Goal: Task Accomplishment & Management: Complete application form

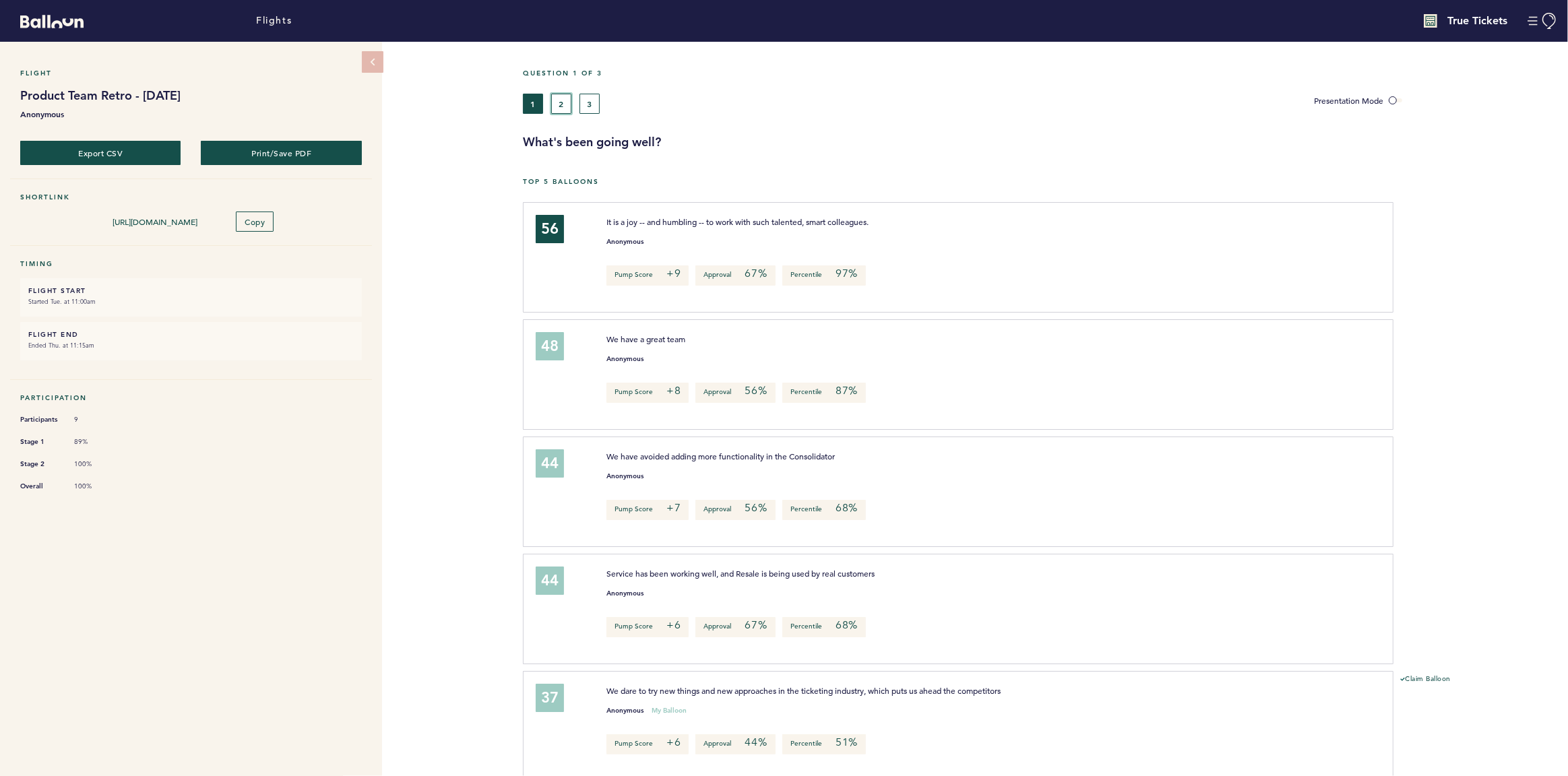
click at [565, 108] on button "2" at bounding box center [561, 103] width 20 height 20
click at [543, 106] on div "1 2 3" at bounding box center [908, 103] width 772 height 20
click at [587, 104] on button "3" at bounding box center [589, 103] width 20 height 20
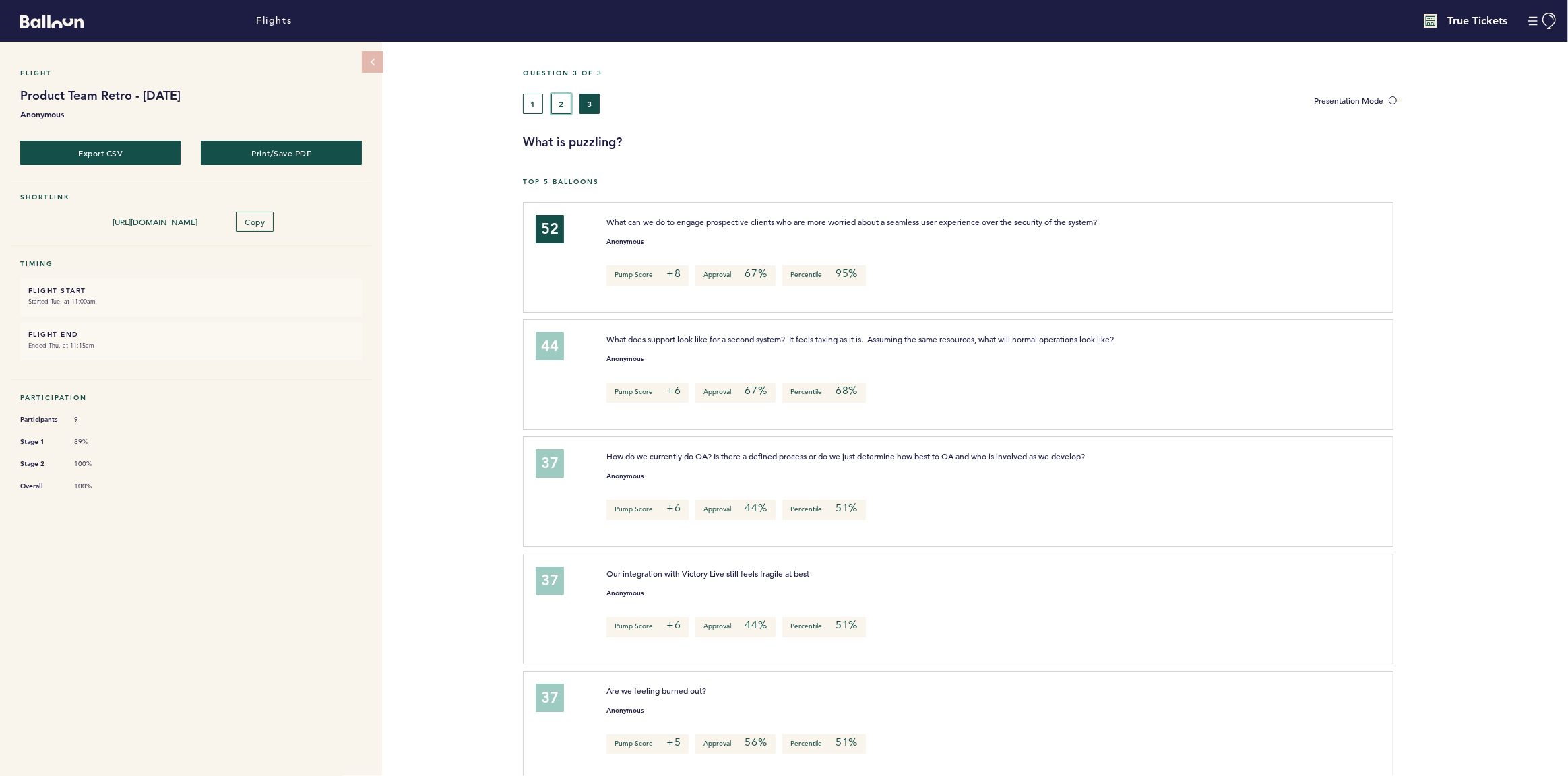
click at [570, 97] on button "2" at bounding box center [561, 103] width 20 height 20
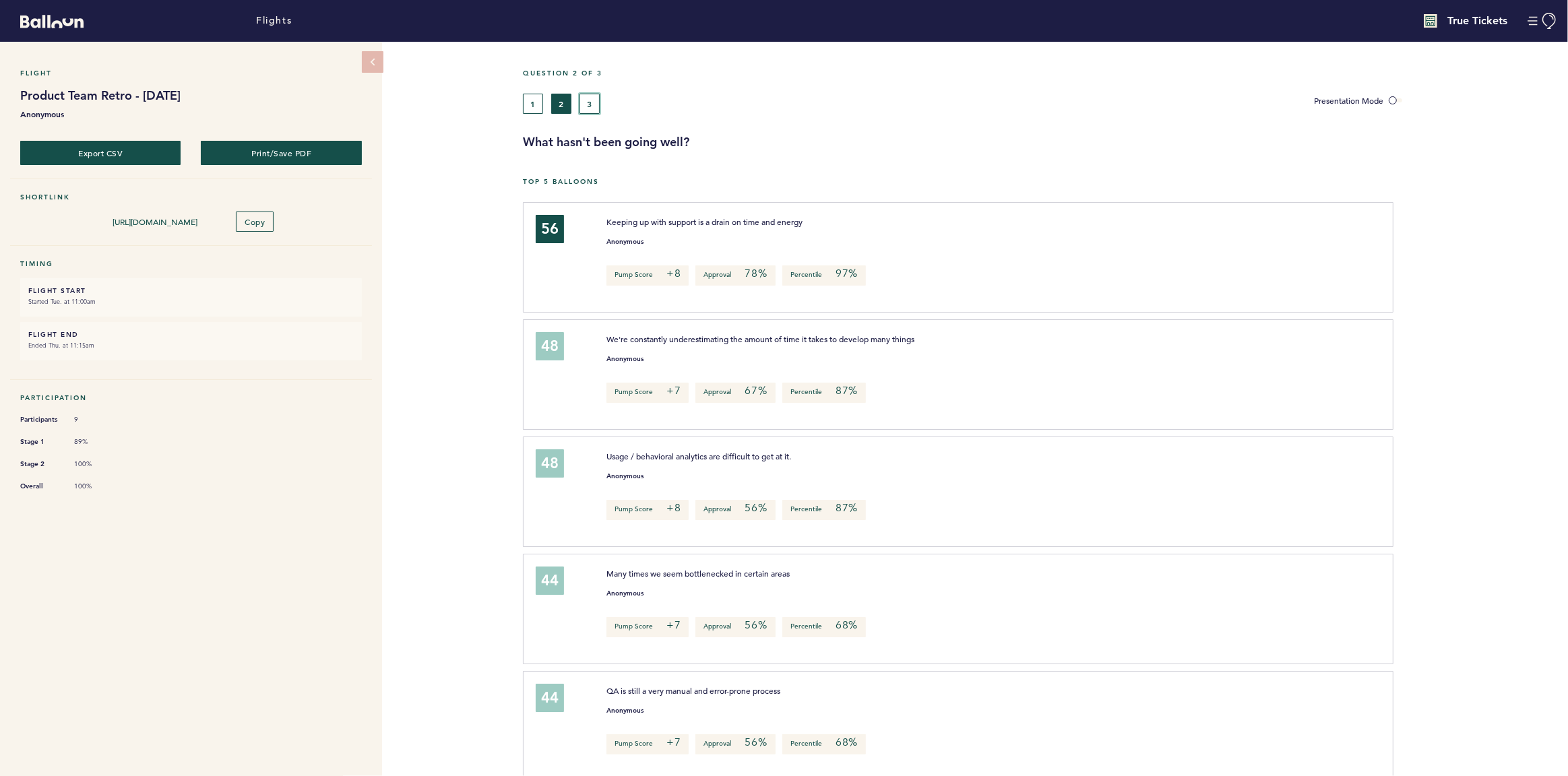
click at [590, 111] on button "3" at bounding box center [589, 103] width 20 height 20
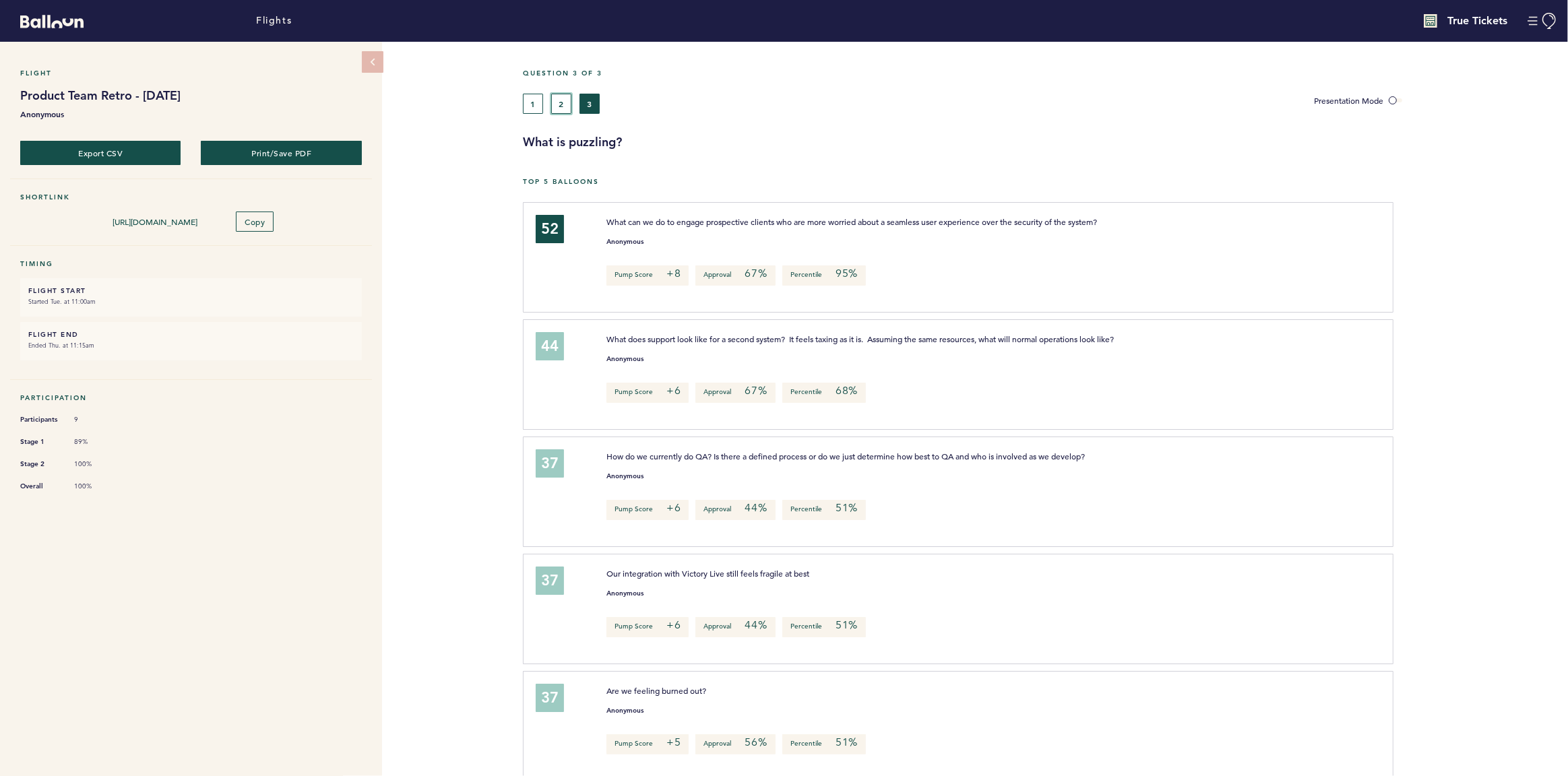
click at [568, 105] on button "2" at bounding box center [561, 103] width 20 height 20
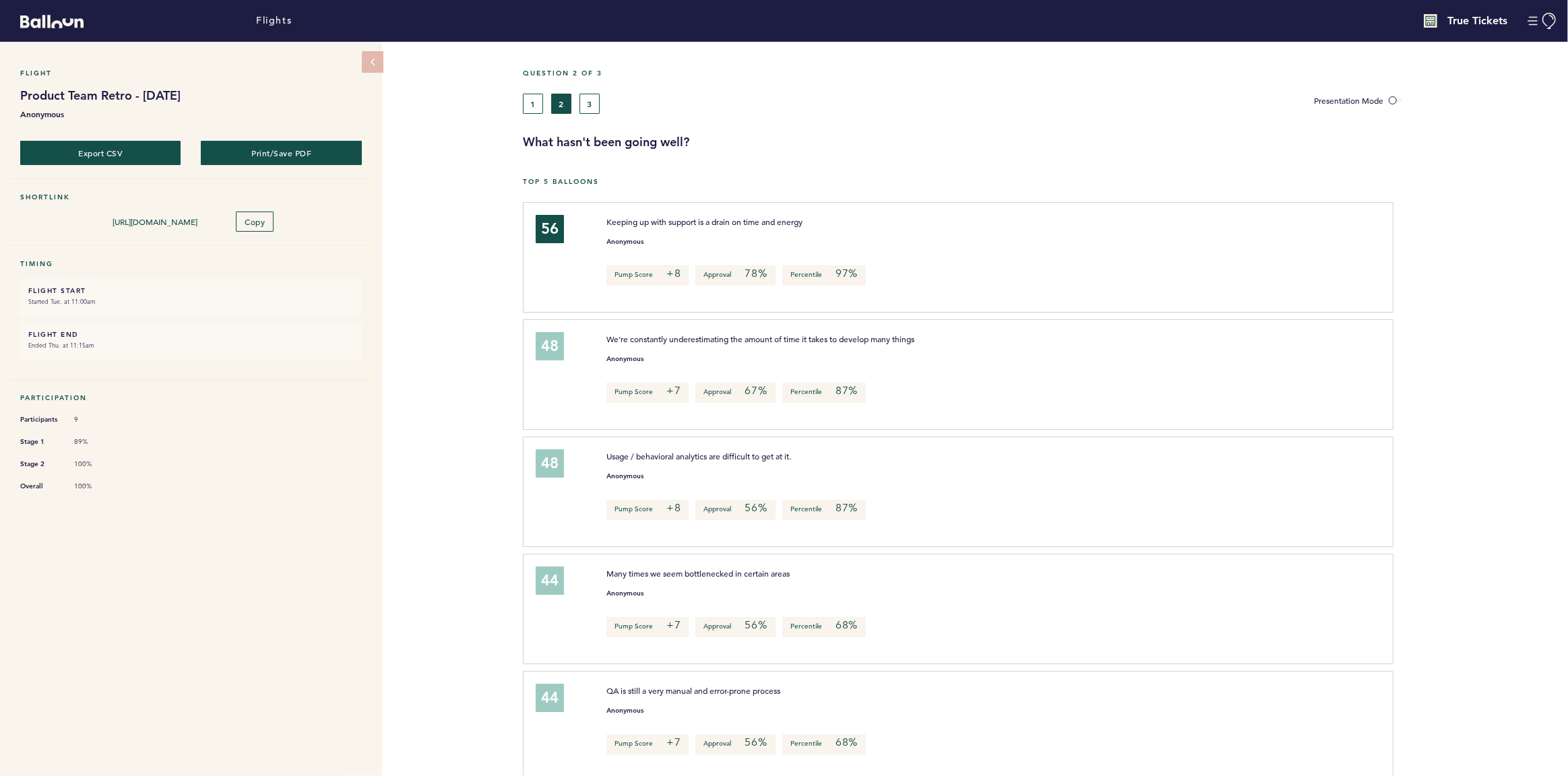
click at [443, 212] on div "Flight Product Team Retro - [DATE] Anonymous Export CSV Print/Save PDF Shortlin…" at bounding box center [784, 409] width 1568 height 734
click at [584, 95] on button "3" at bounding box center [589, 103] width 20 height 20
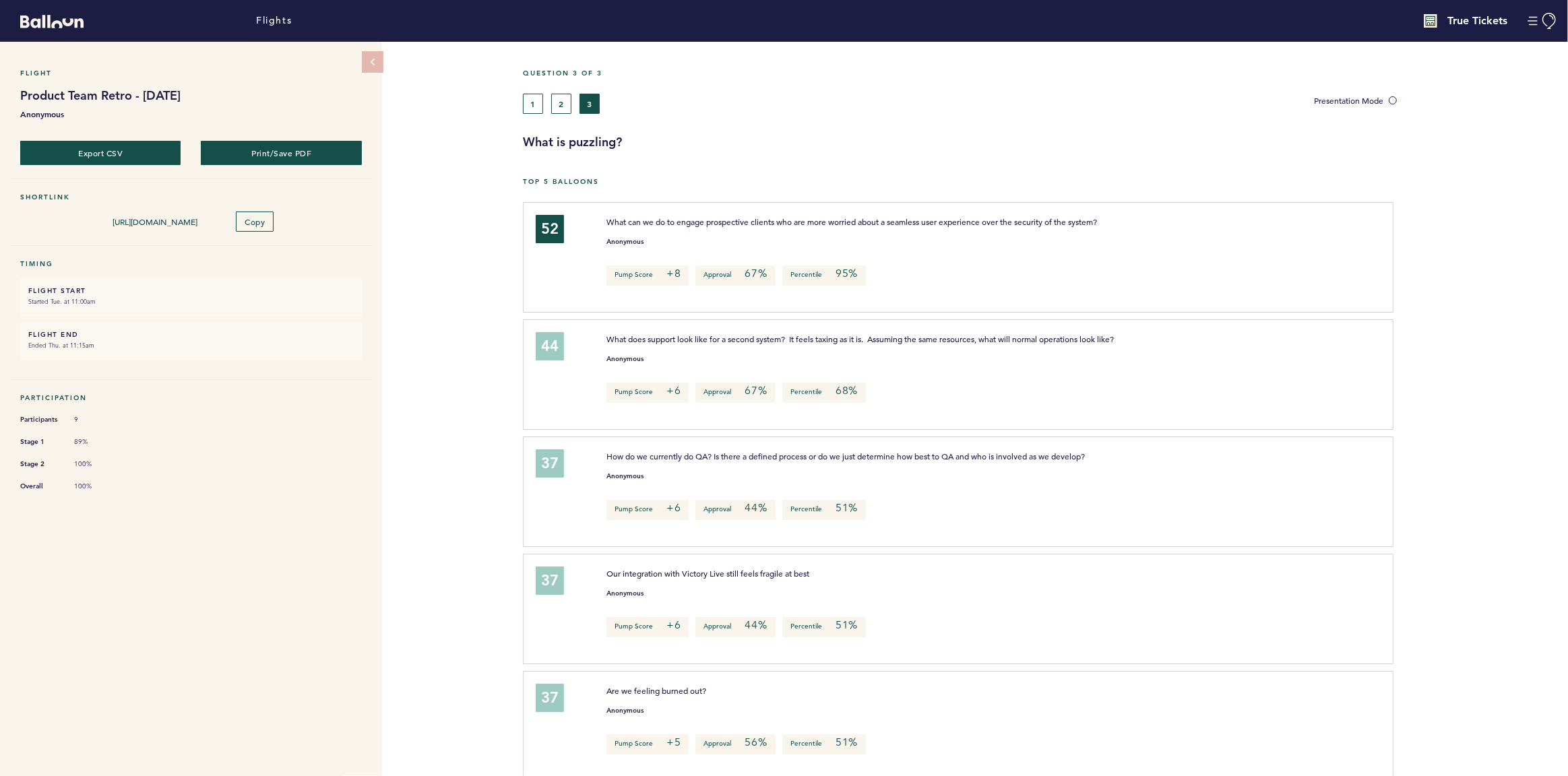
click at [557, 117] on div "Question 3 of 3 1 2 3 Presentation Mode What is puzzling?" at bounding box center [1045, 109] width 1045 height 82
click at [556, 110] on button "2" at bounding box center [561, 103] width 20 height 20
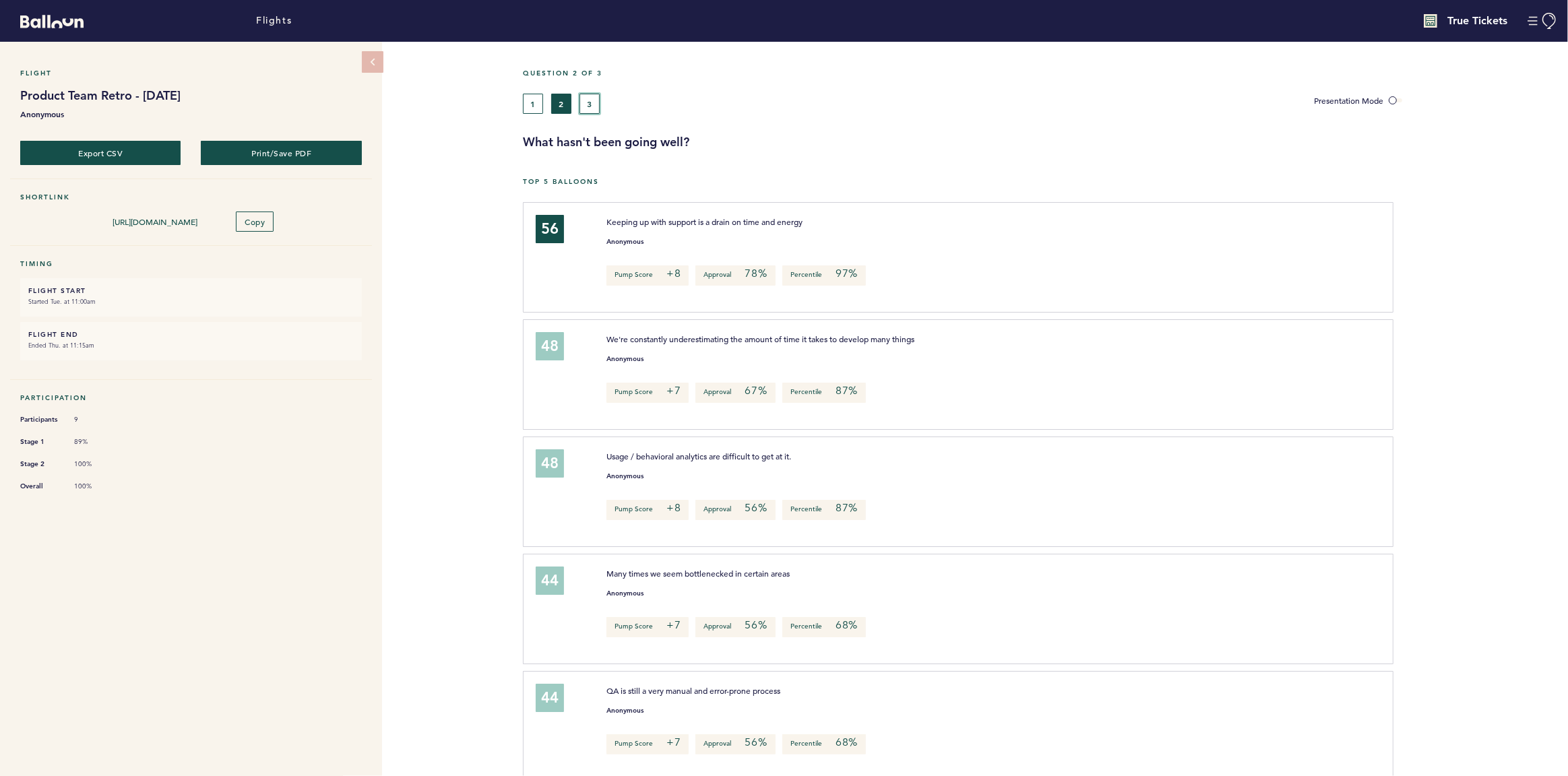
click at [591, 105] on button "3" at bounding box center [589, 103] width 20 height 20
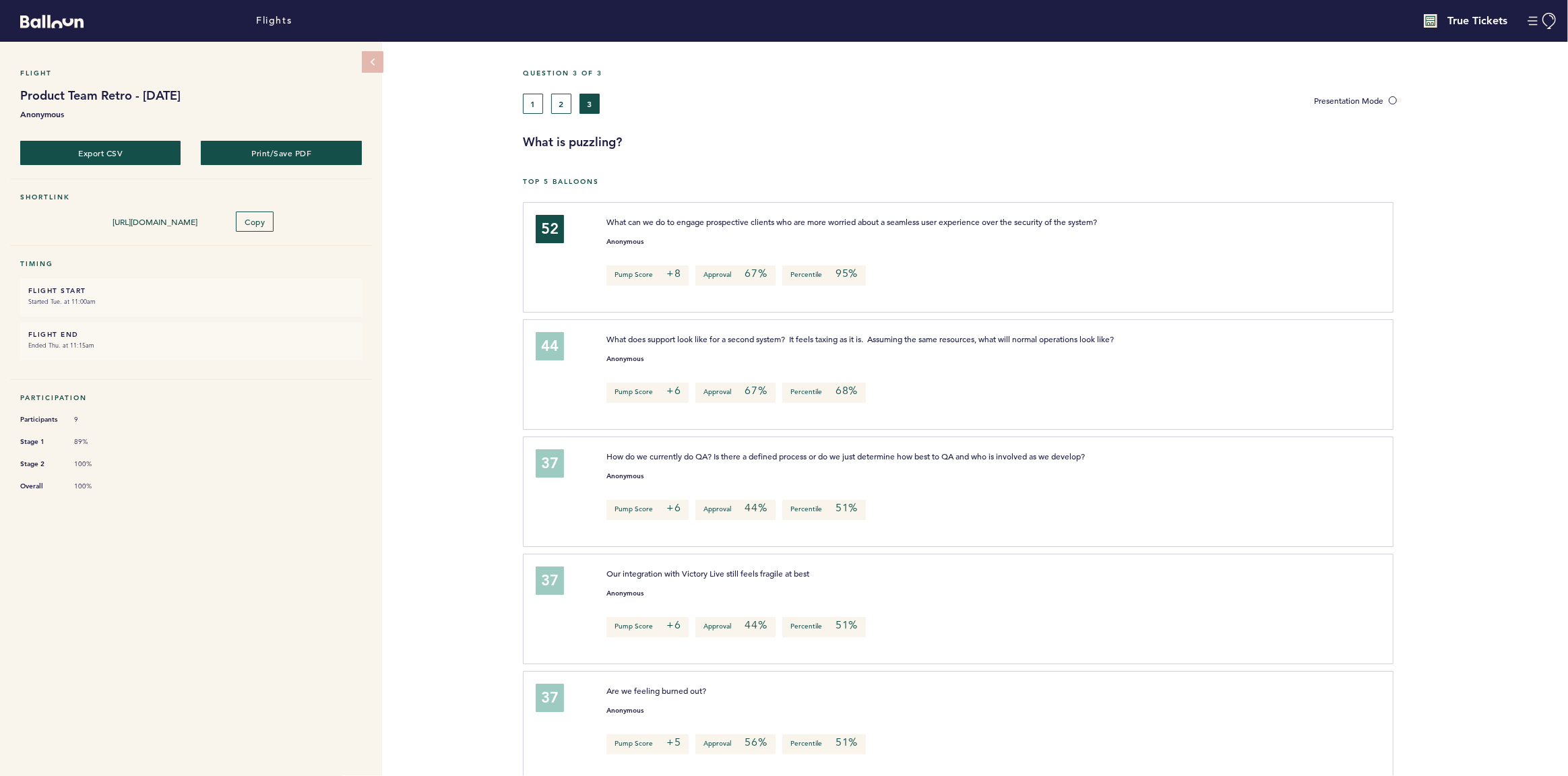
click at [470, 293] on div "Flight Product Team Retro - [DATE] Anonymous Export CSV Print/Save PDF Shortlin…" at bounding box center [784, 409] width 1568 height 734
